Goal: Learn about a topic: Learn about a topic

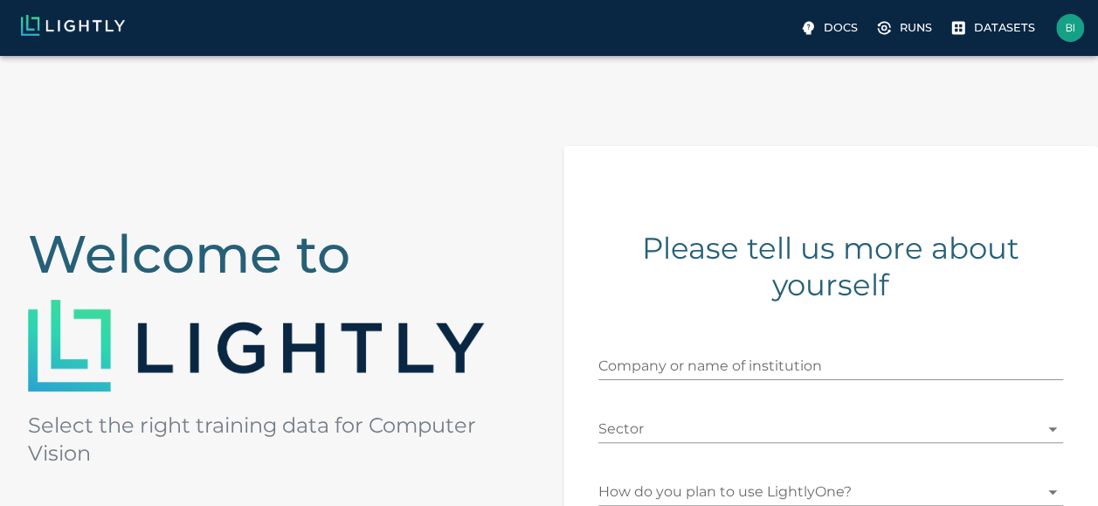
click at [636, 355] on input "Company or name of institution" at bounding box center [830, 366] width 465 height 28
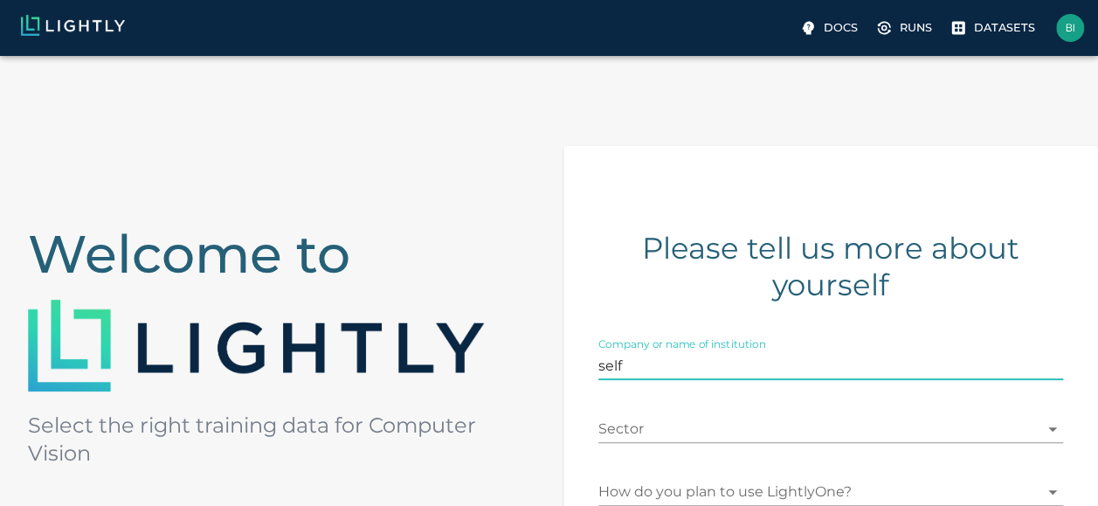
type input "self"
click at [636, 424] on body "Docs Runs Datasets [EMAIL_ADDRESS][DOMAIN_NAME] Welcome to Select the right tra…" at bounding box center [549, 464] width 1098 height 817
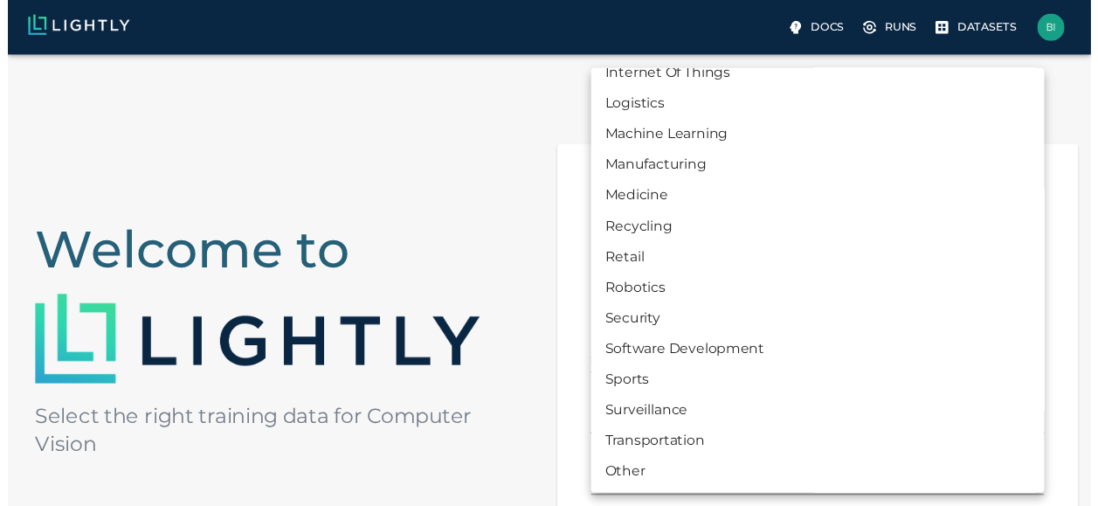
scroll to position [334, 0]
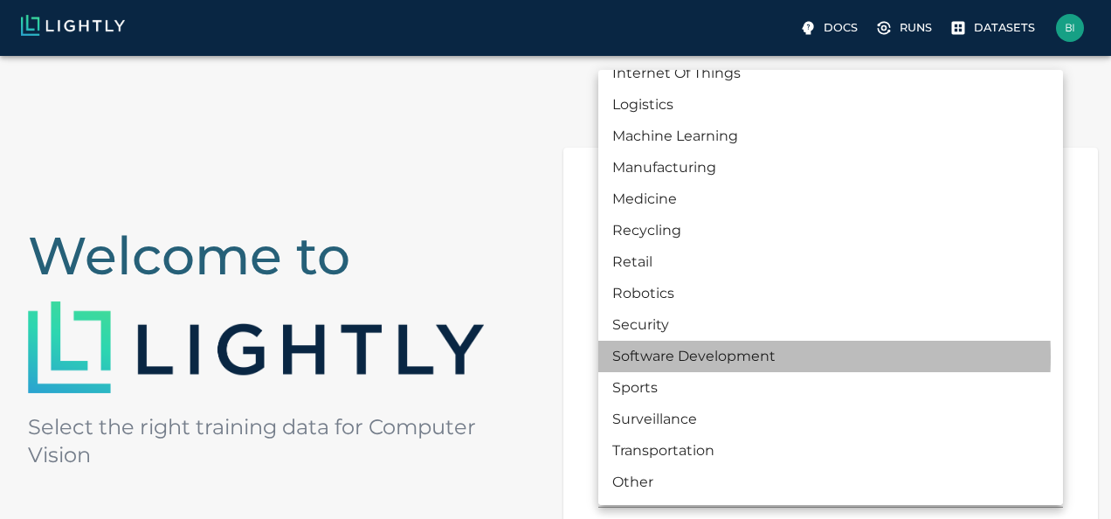
click at [673, 356] on li "Software Development" at bounding box center [830, 356] width 465 height 31
type input "SOFTWARE_DEVELOPMENT"
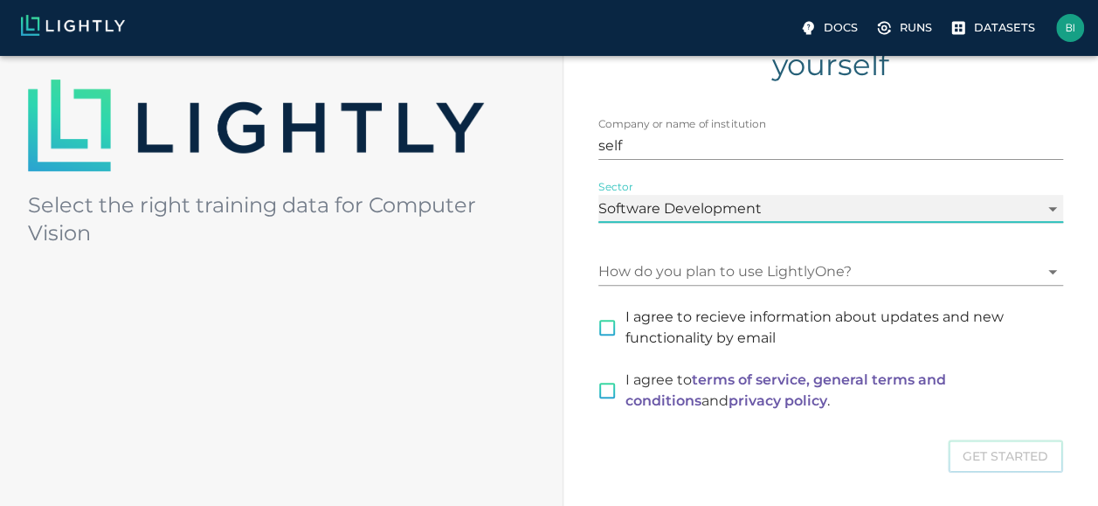
scroll to position [262, 0]
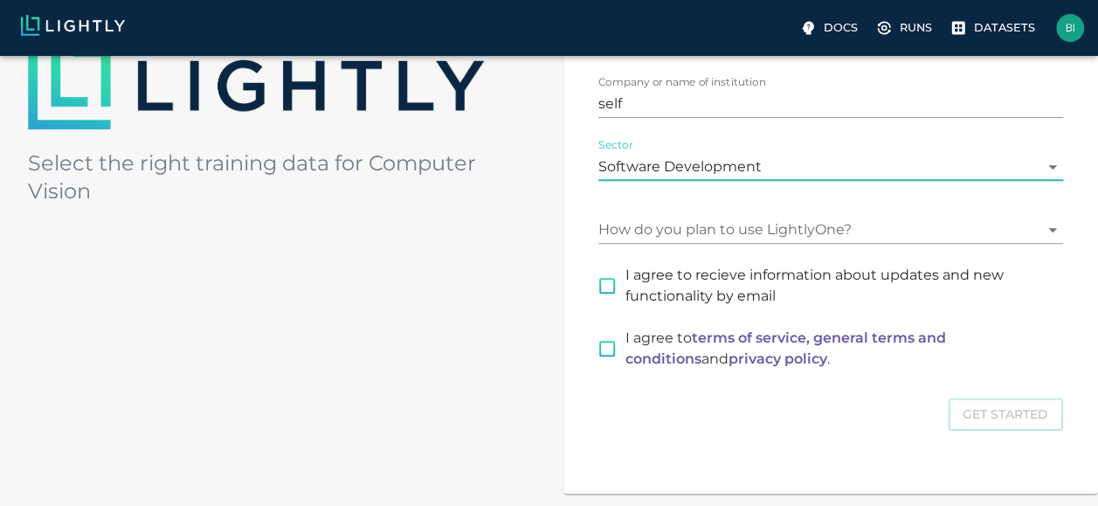
click at [609, 283] on input "I agree to recieve information about updates and new functionality by email" at bounding box center [607, 285] width 37 height 37
checkbox input "true"
click at [613, 346] on input "I agree to terms of service, general terms and conditions and privacy policy ." at bounding box center [607, 348] width 37 height 37
checkbox input "true"
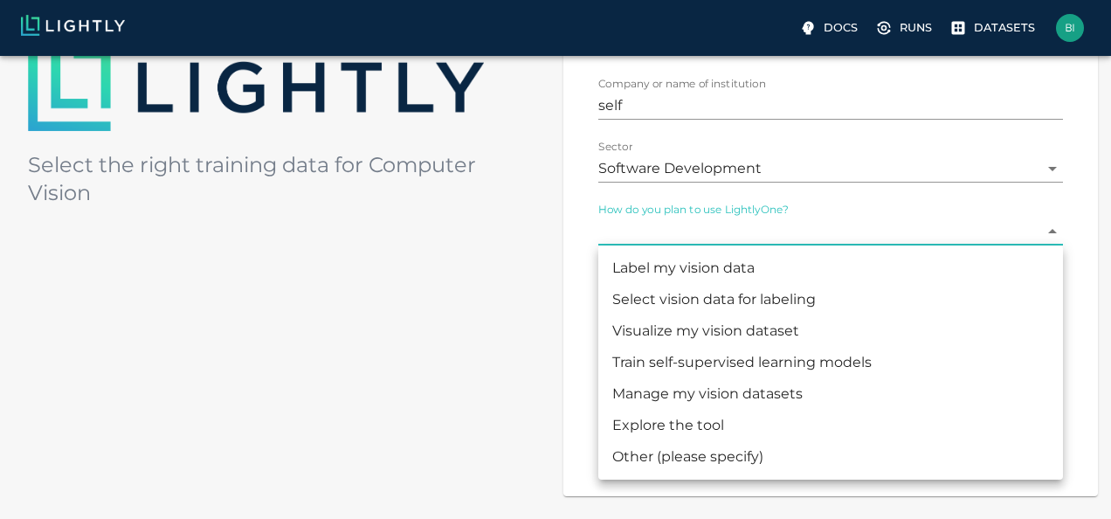
click at [680, 225] on body "Docs Runs Datasets [EMAIL_ADDRESS][DOMAIN_NAME] Welcome to Select the right tra…" at bounding box center [555, 205] width 1111 height 822
click at [702, 263] on li "Label my vision data" at bounding box center [830, 267] width 465 height 31
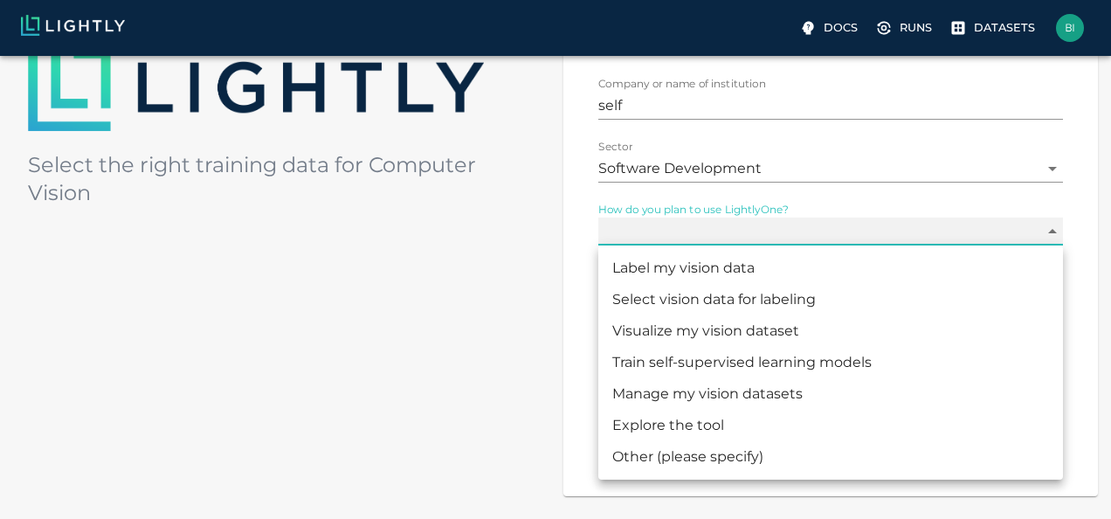
type input "LABELING"
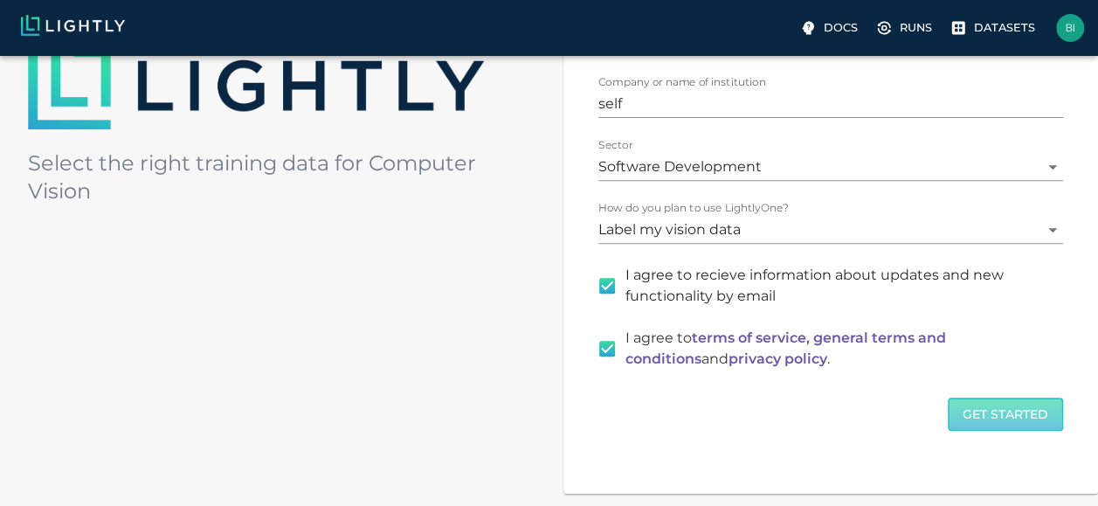
click at [974, 427] on button "Get Started" at bounding box center [1005, 414] width 115 height 34
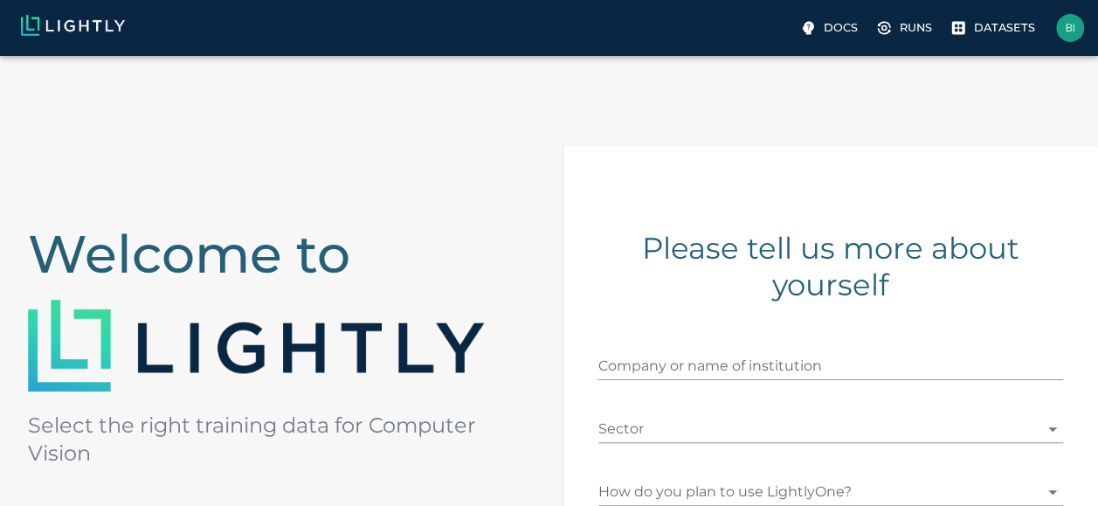
scroll to position [62, 0]
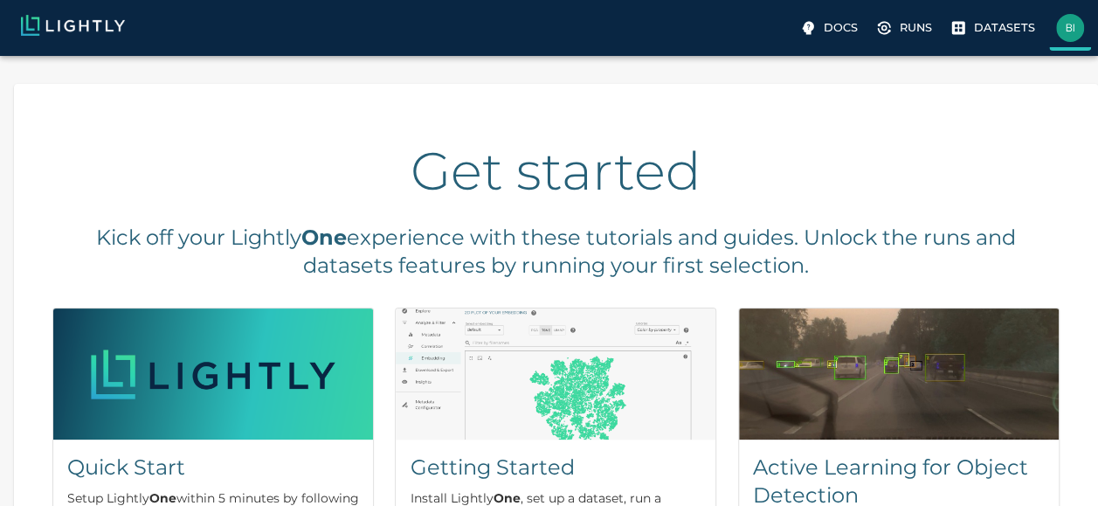
click at [1082, 28] on img at bounding box center [1070, 28] width 28 height 28
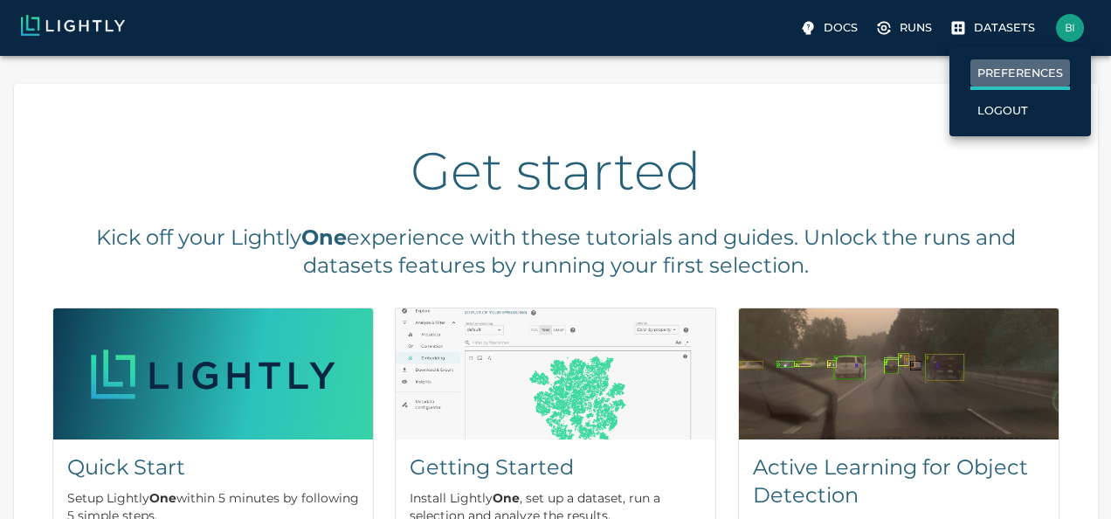
drag, startPoint x: 1043, startPoint y: 69, endPoint x: 1032, endPoint y: 71, distance: 10.6
click at [1043, 69] on p "Preferences" at bounding box center [1020, 73] width 86 height 17
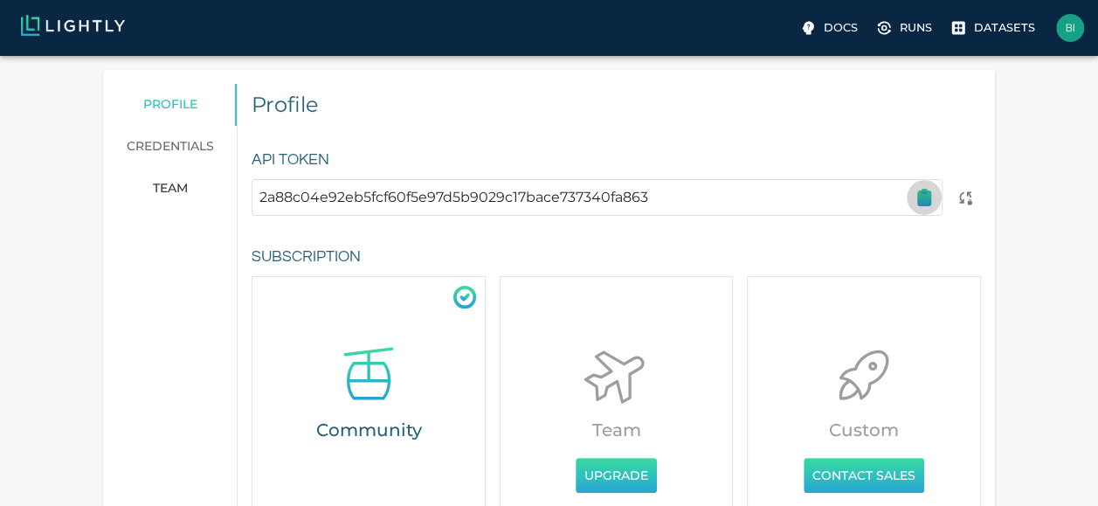
click at [931, 199] on icon "button" at bounding box center [923, 197] width 21 height 21
click at [927, 199] on icon "button" at bounding box center [924, 198] width 12 height 14
click at [905, 30] on p "Runs" at bounding box center [915, 27] width 32 height 17
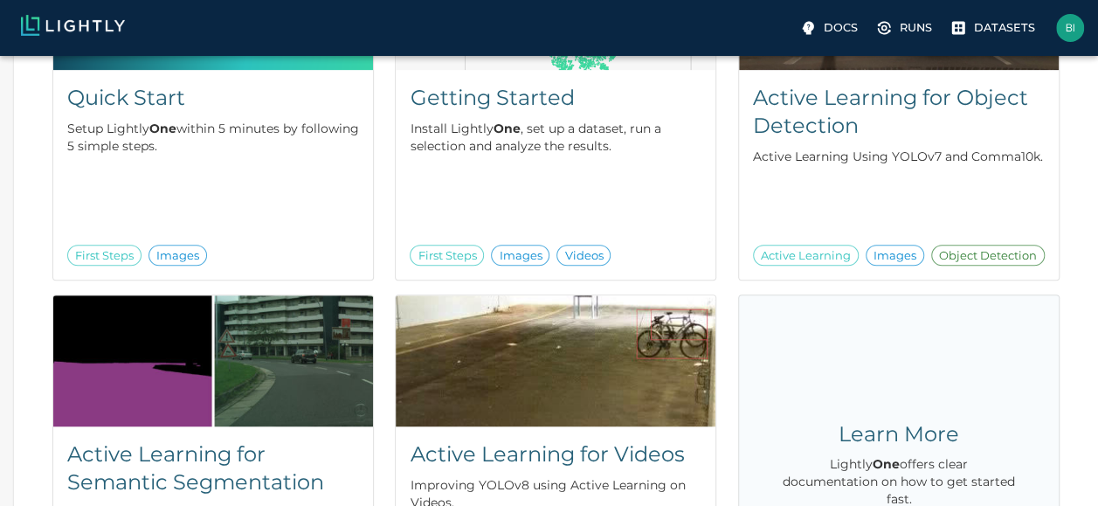
scroll to position [283, 0]
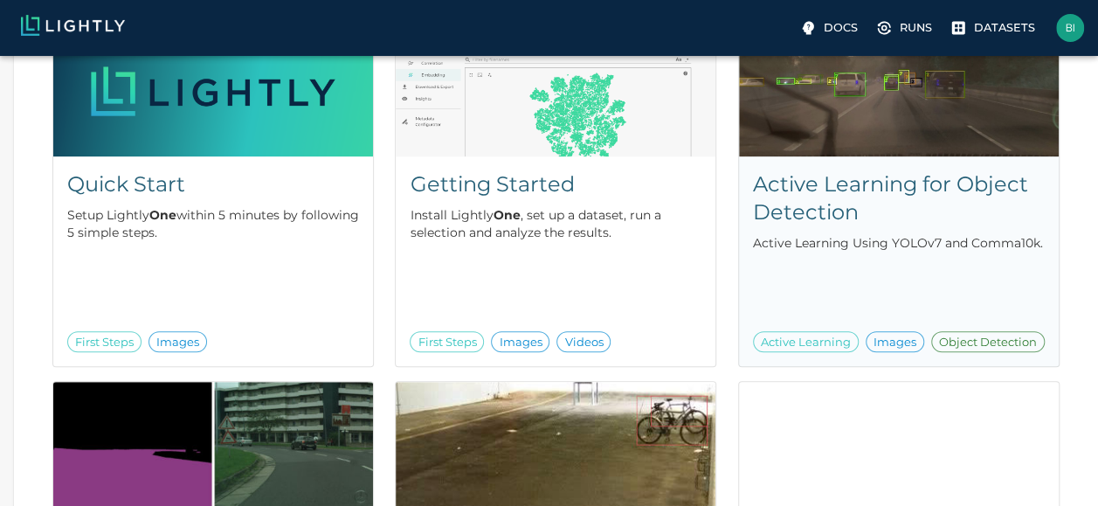
click at [836, 204] on h5 "Active Learning for Object Detection" at bounding box center [899, 198] width 292 height 56
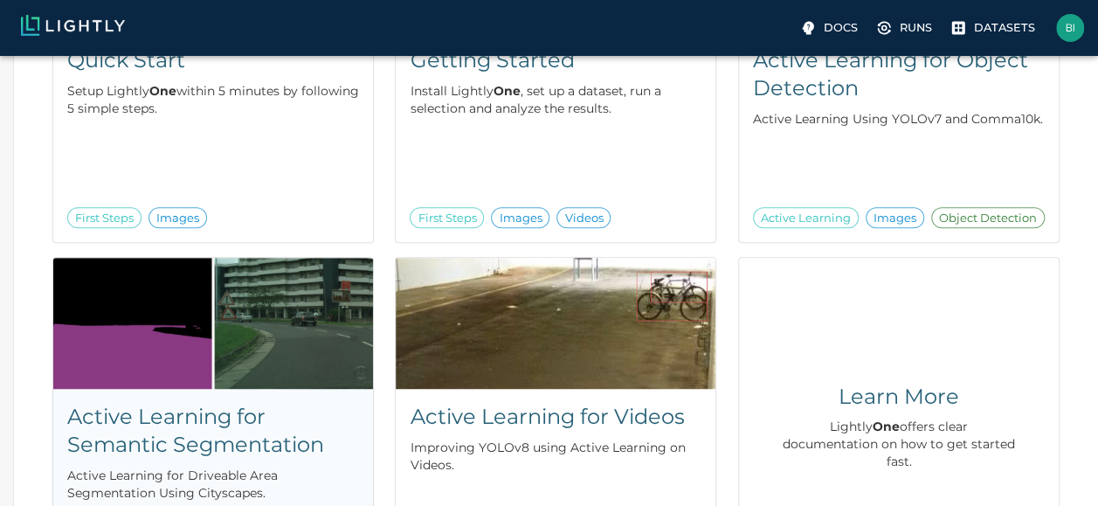
scroll to position [458, 0]
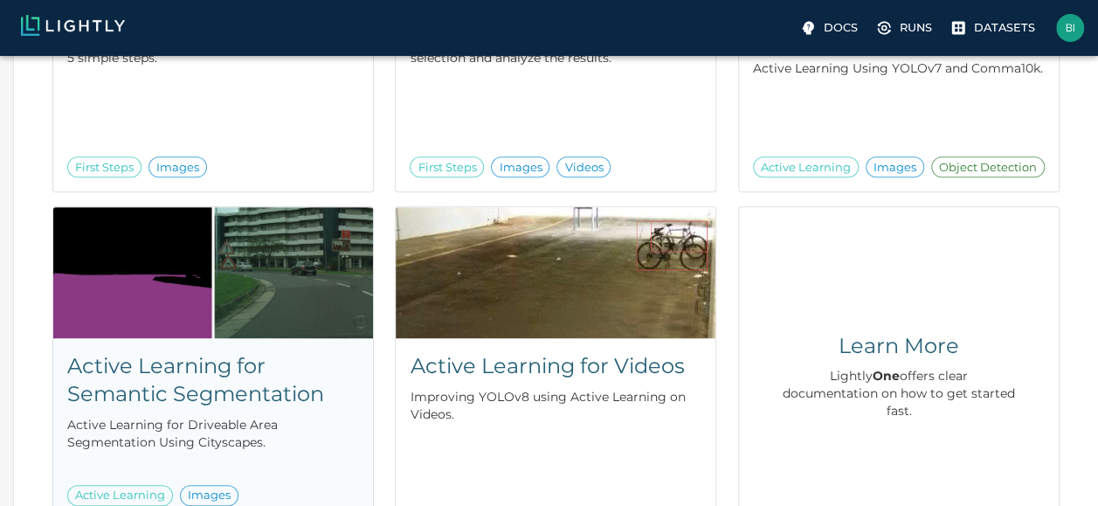
click at [179, 367] on h5 "Active Learning for Semantic Segmentation" at bounding box center [213, 380] width 292 height 56
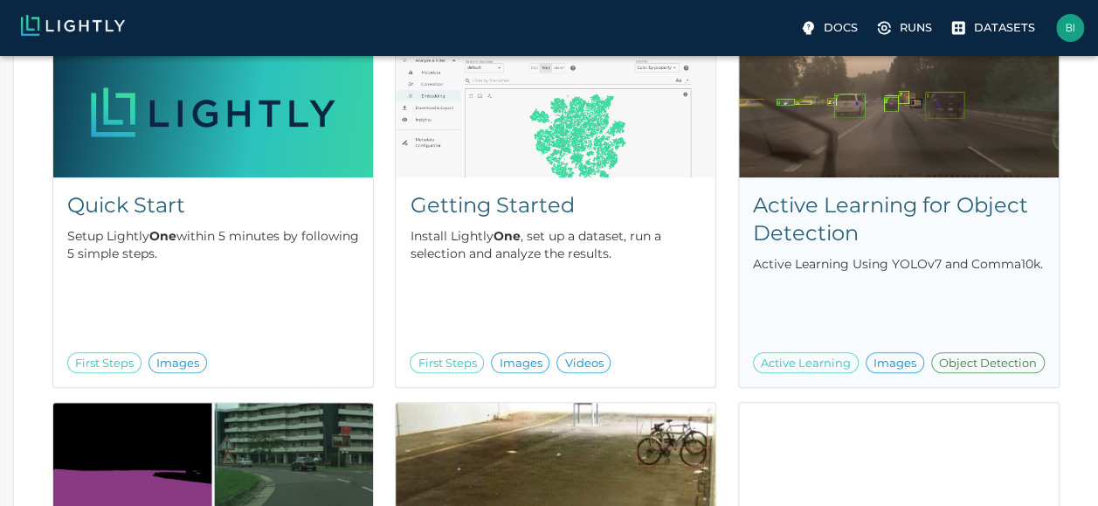
scroll to position [0, 0]
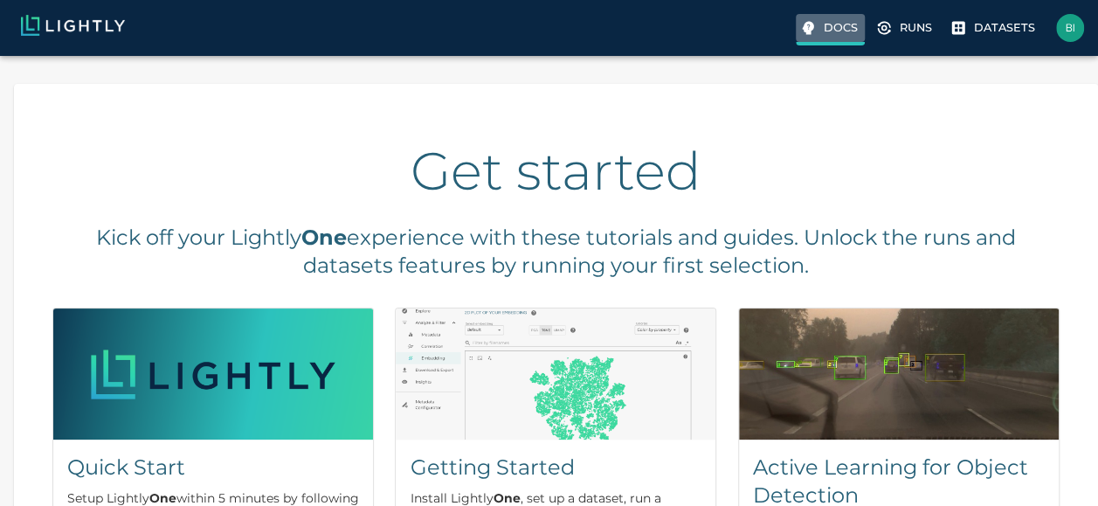
click at [832, 23] on p "Docs" at bounding box center [841, 27] width 34 height 17
